Goal: Check status: Verify the current state of an ongoing process or item

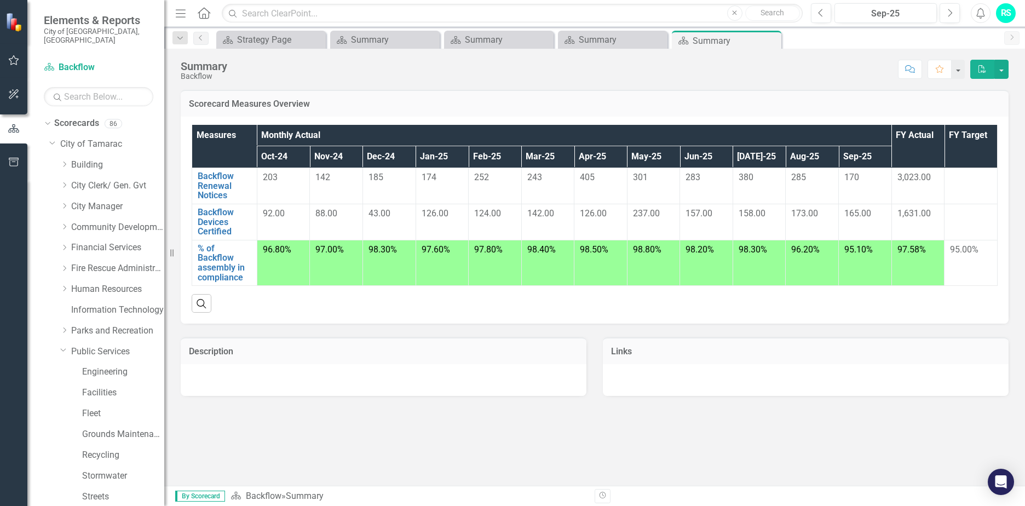
scroll to position [222, 0]
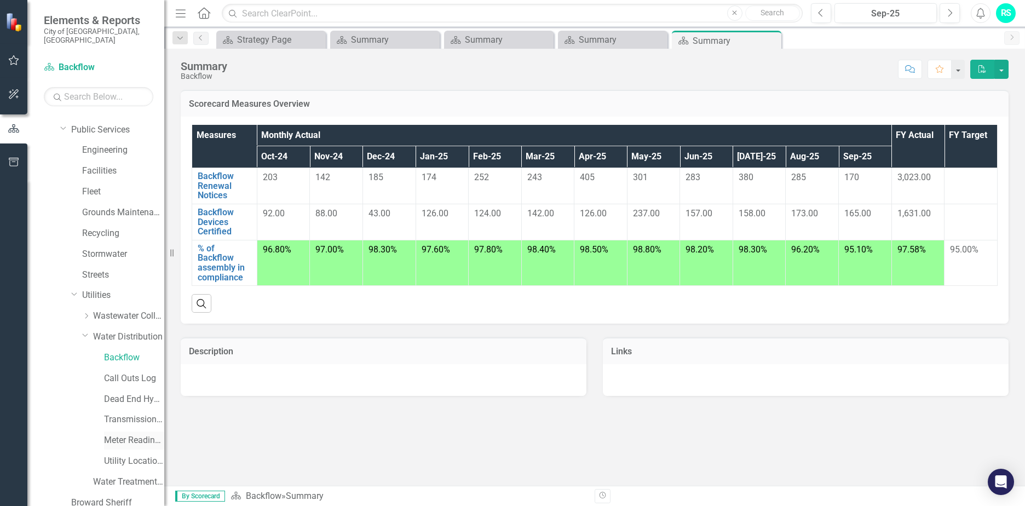
click at [122, 434] on link "Meter Reading ([PERSON_NAME])" at bounding box center [134, 440] width 60 height 13
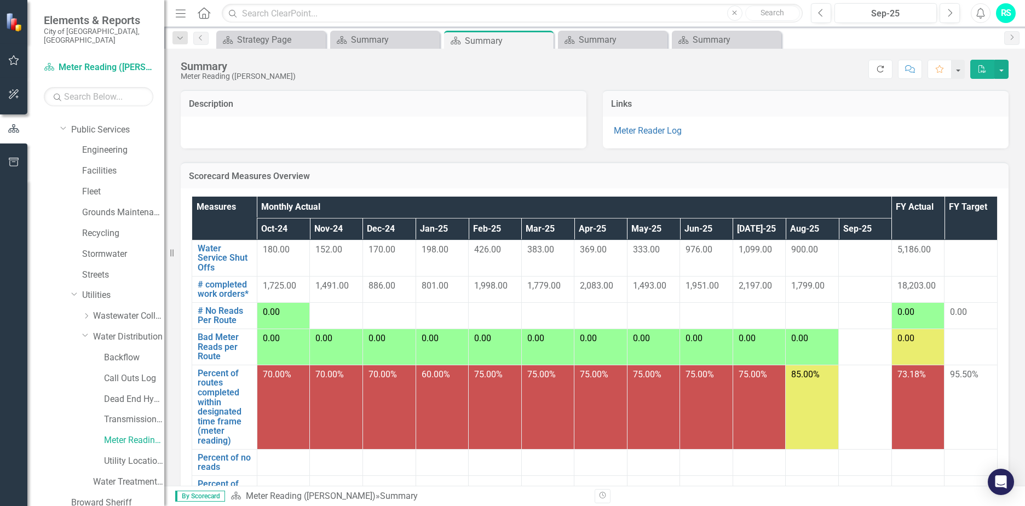
click at [877, 67] on icon "Refresh" at bounding box center [881, 69] width 10 height 8
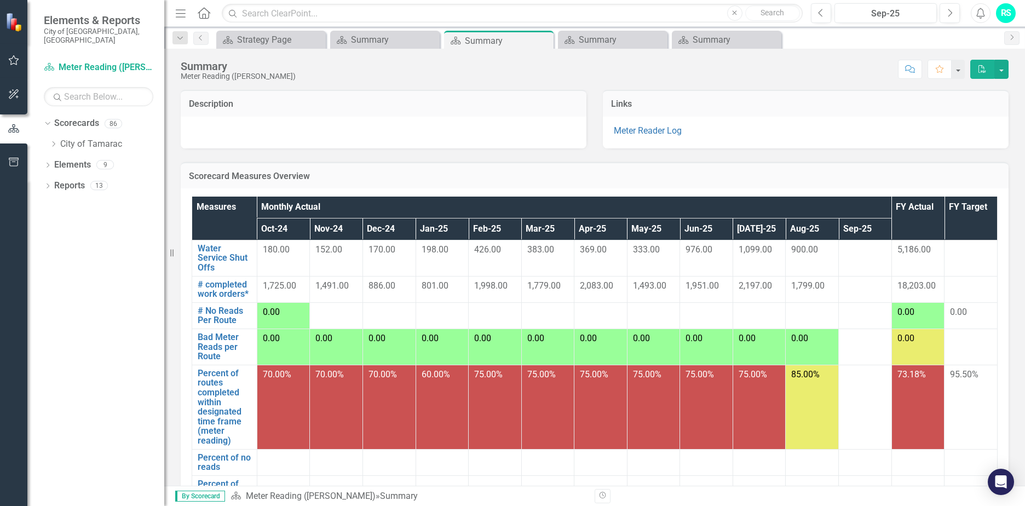
click at [879, 64] on div "Score: N/A Sep-25 Completed Comment Favorite PDF" at bounding box center [654, 69] width 707 height 19
click at [49, 119] on icon "Dropdown" at bounding box center [46, 123] width 6 height 8
click at [49, 122] on icon "Dropdown" at bounding box center [48, 125] width 8 height 6
click at [52, 141] on icon "Dropdown" at bounding box center [53, 144] width 8 height 7
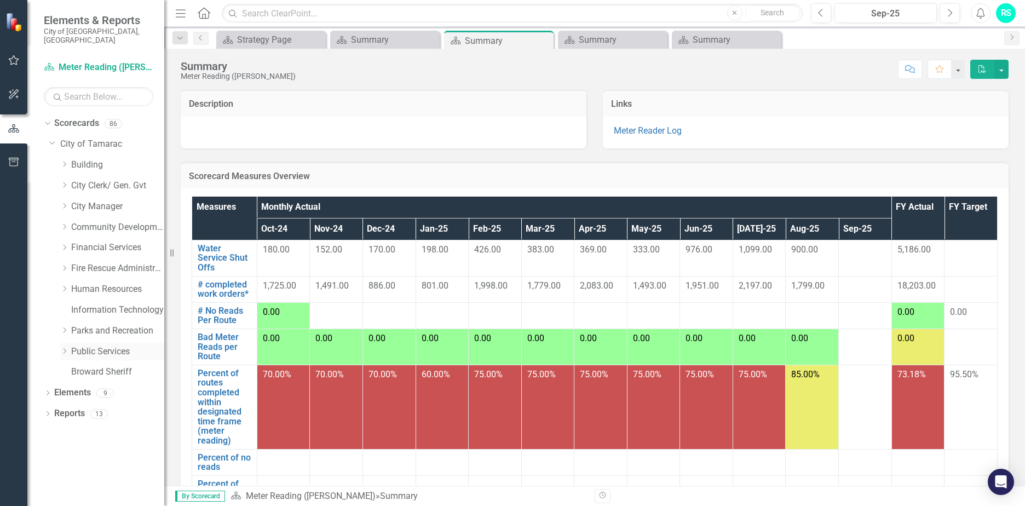
click at [64, 348] on icon "Dropdown" at bounding box center [64, 351] width 8 height 7
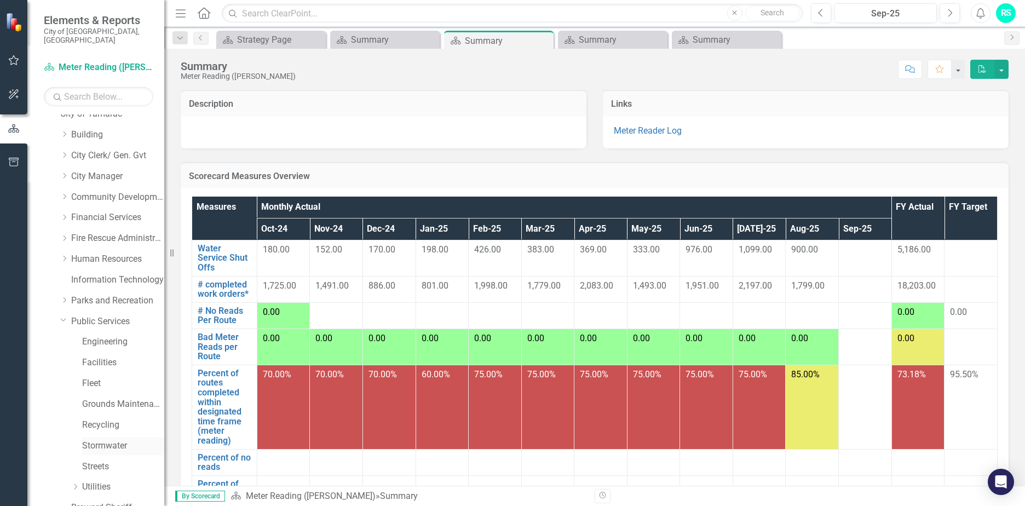
scroll to position [76, 0]
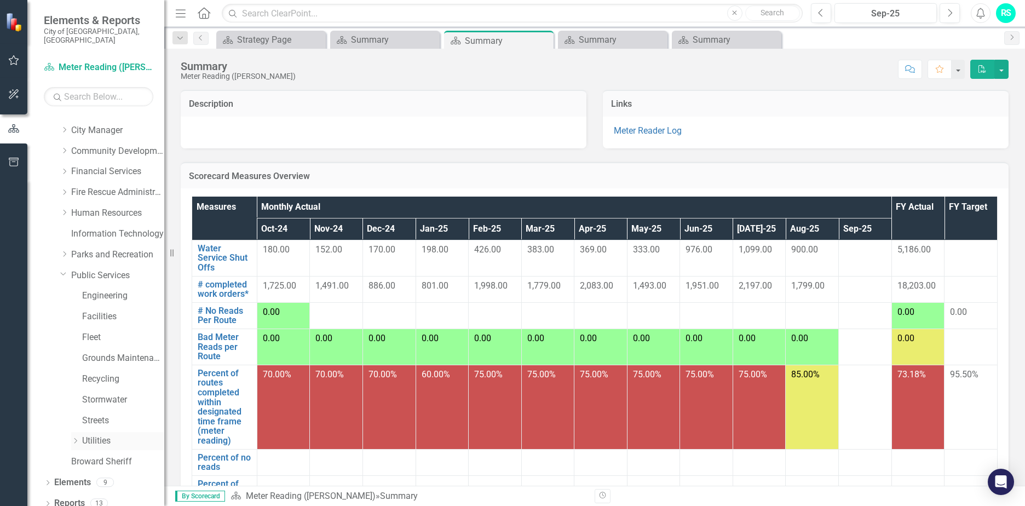
click at [74, 438] on icon "Dropdown" at bounding box center [75, 441] width 8 height 7
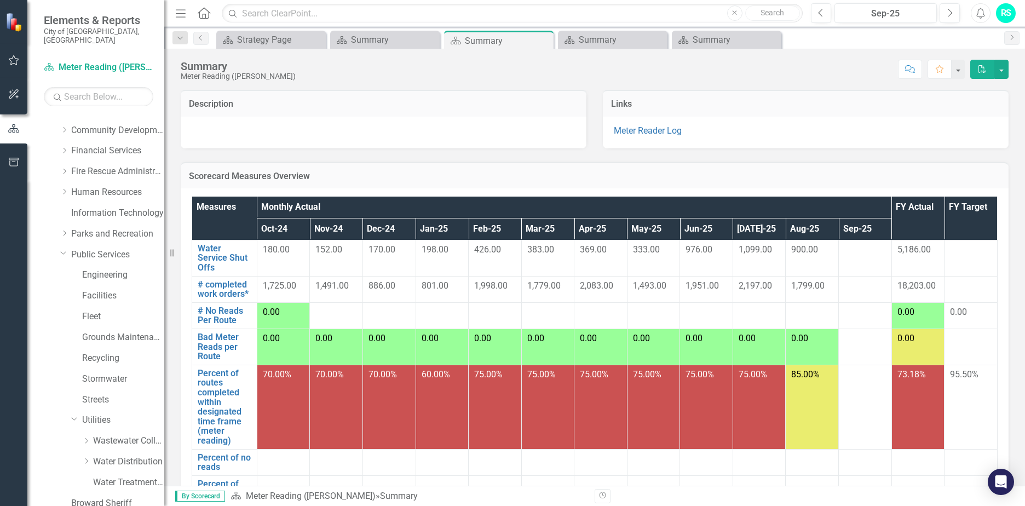
scroll to position [139, 0]
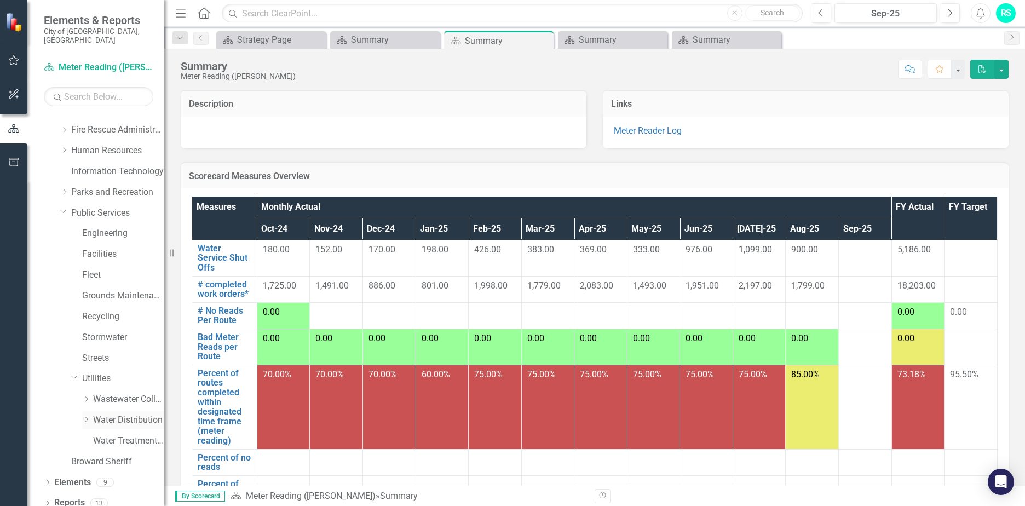
click at [87, 416] on icon "Dropdown" at bounding box center [86, 419] width 8 height 7
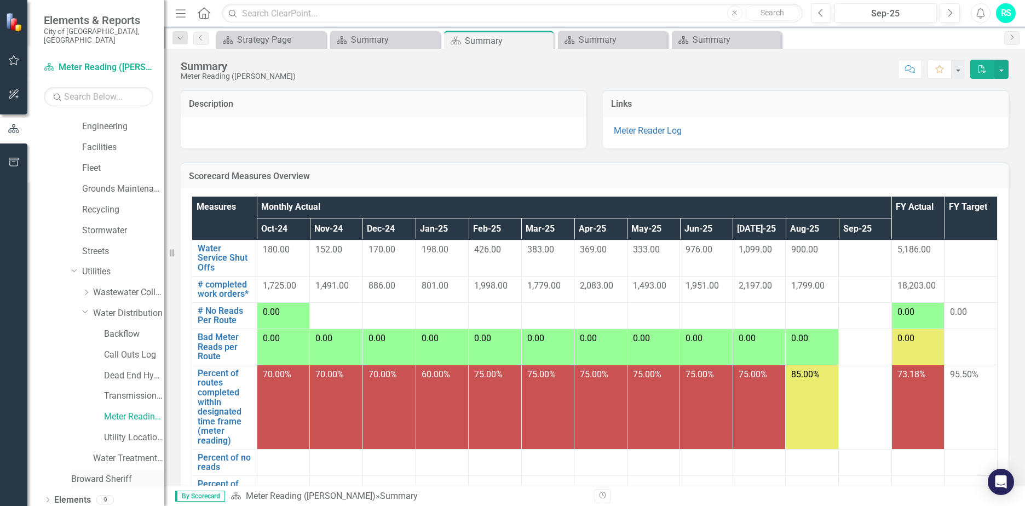
scroll to position [248, 0]
click at [117, 450] on link "Water Treatment Plant" at bounding box center [128, 456] width 71 height 13
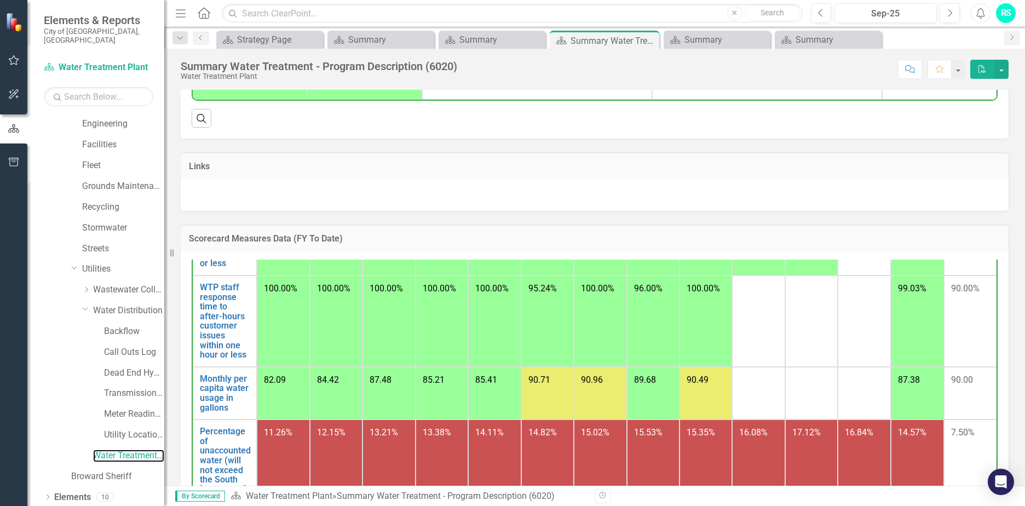
scroll to position [164, 0]
